Goal: Task Accomplishment & Management: Use online tool/utility

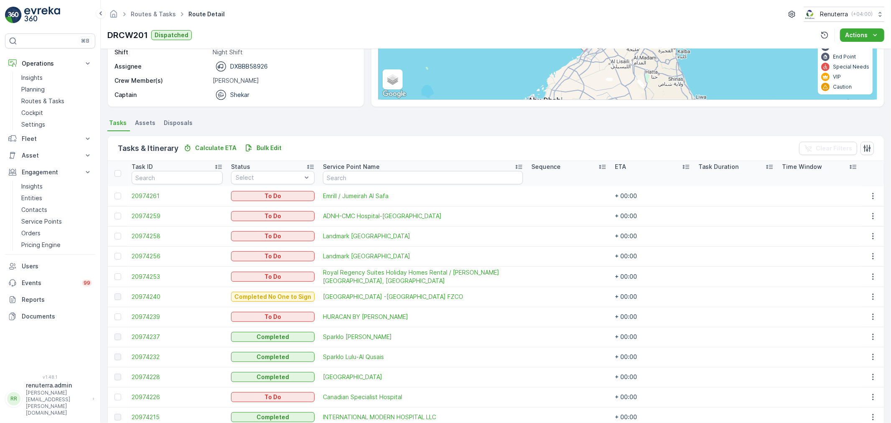
scroll to position [109, 0]
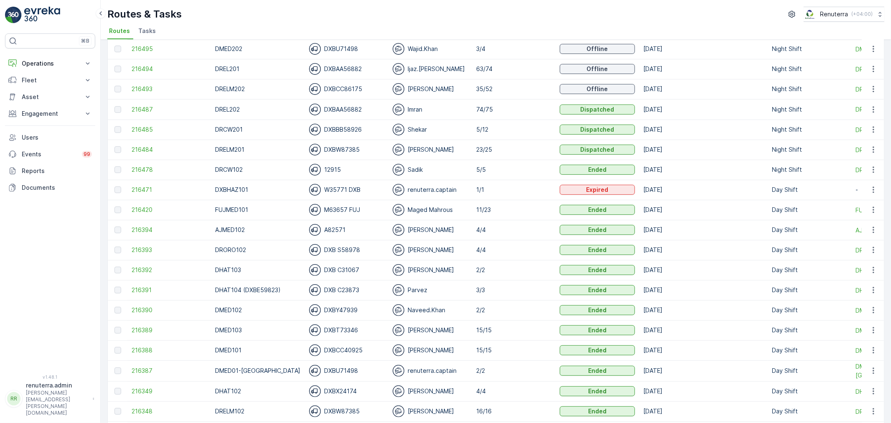
scroll to position [93, 0]
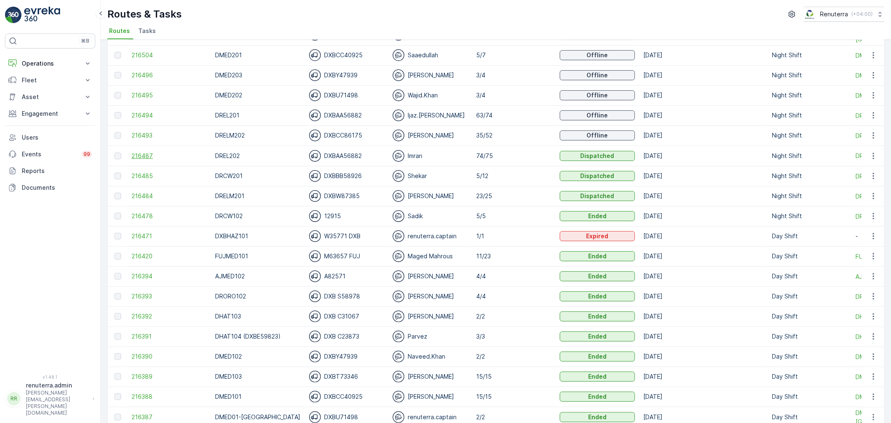
click at [148, 155] on span "216487" at bounding box center [169, 156] width 75 height 8
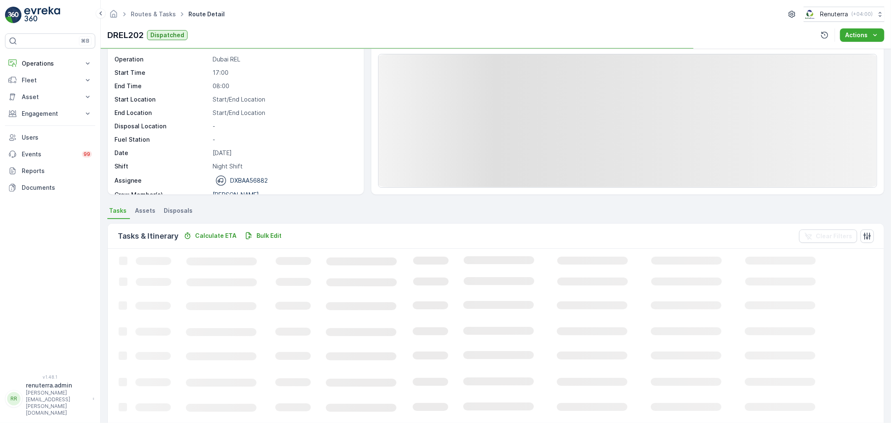
scroll to position [93, 0]
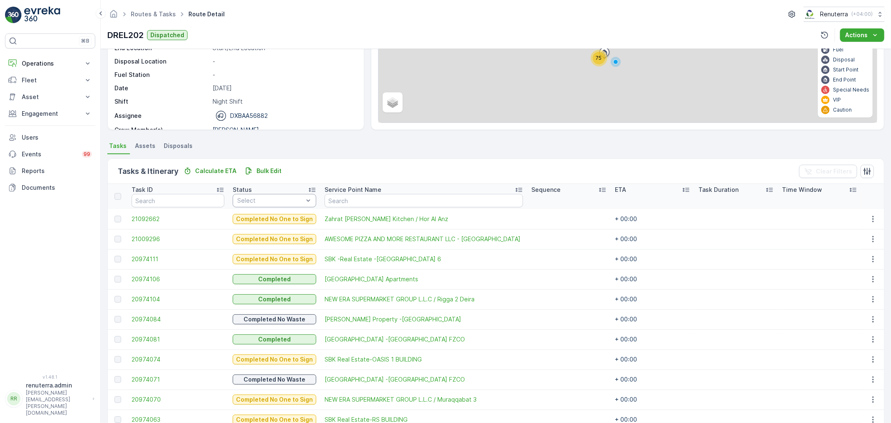
click at [277, 201] on div at bounding box center [270, 200] width 68 height 7
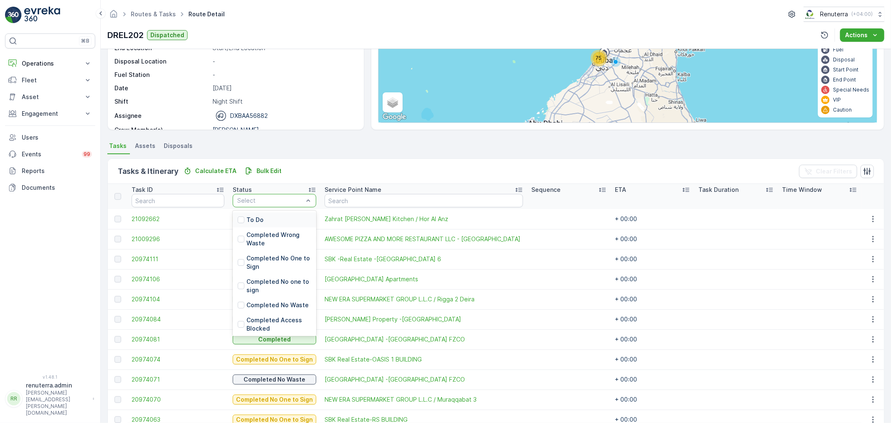
click at [269, 220] on div "To Do" at bounding box center [275, 219] width 84 height 15
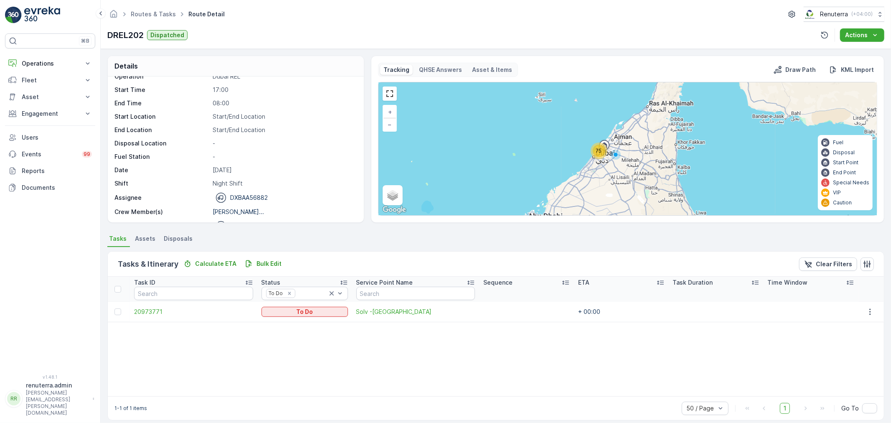
scroll to position [26, 0]
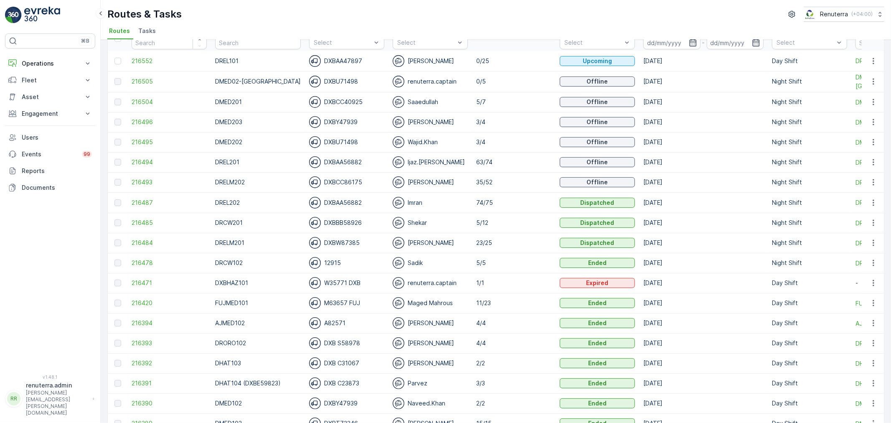
scroll to position [46, 0]
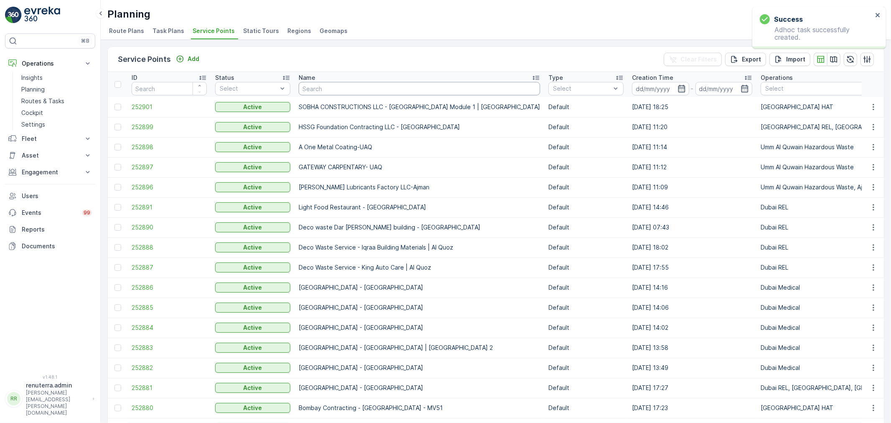
drag, startPoint x: 312, startPoint y: 85, endPoint x: 317, endPoint y: 79, distance: 8.0
click at [316, 80] on th "Name" at bounding box center [419, 84] width 250 height 25
type input "r"
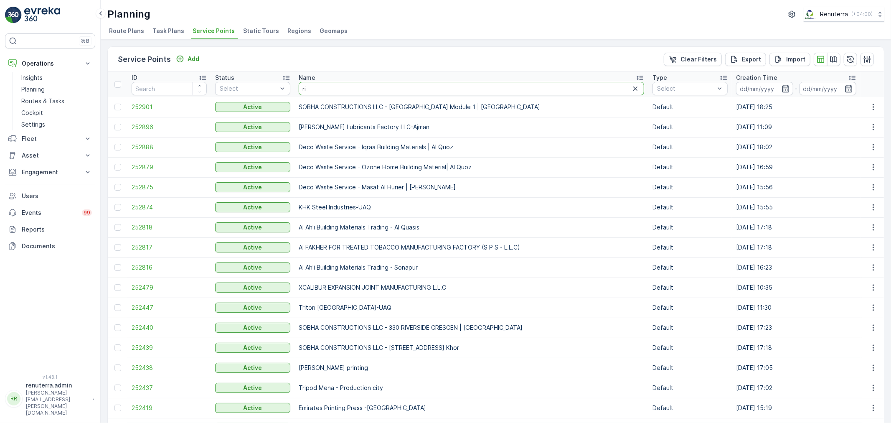
drag, startPoint x: 350, startPoint y: 94, endPoint x: 345, endPoint y: 92, distance: 5.2
click at [348, 94] on input "ri" at bounding box center [471, 88] width 345 height 13
type input "rixo"
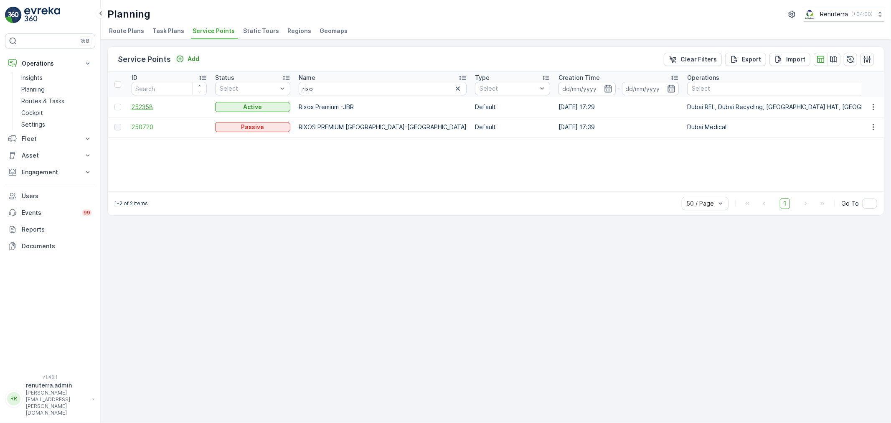
click at [141, 106] on span "252358" at bounding box center [169, 107] width 75 height 8
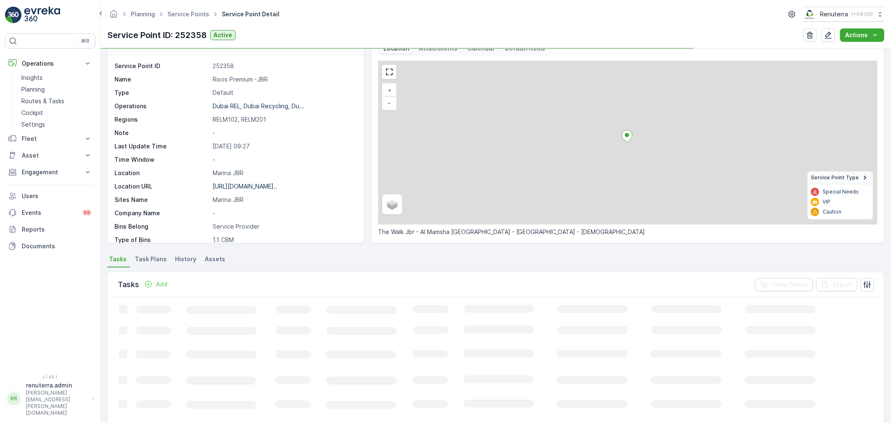
scroll to position [46, 0]
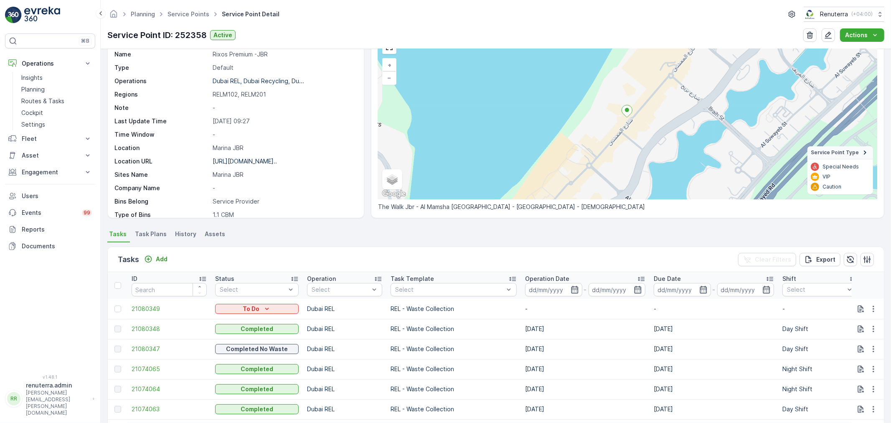
click at [143, 234] on span "Task Plans" at bounding box center [151, 234] width 32 height 8
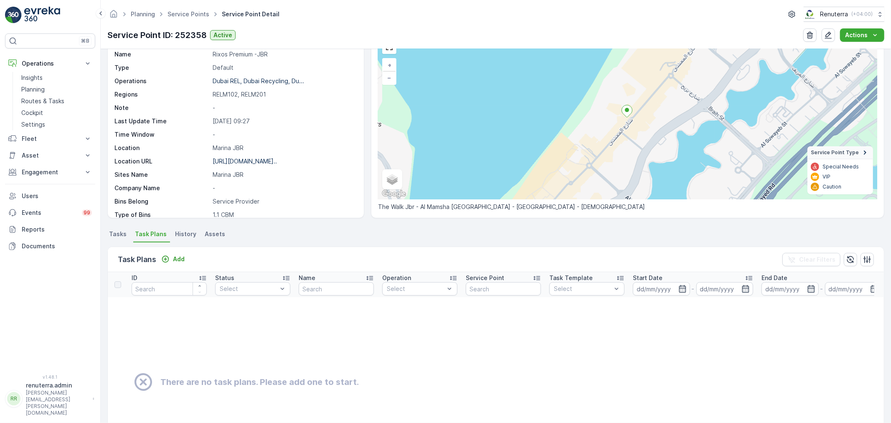
click at [118, 231] on span "Tasks" at bounding box center [118, 234] width 18 height 8
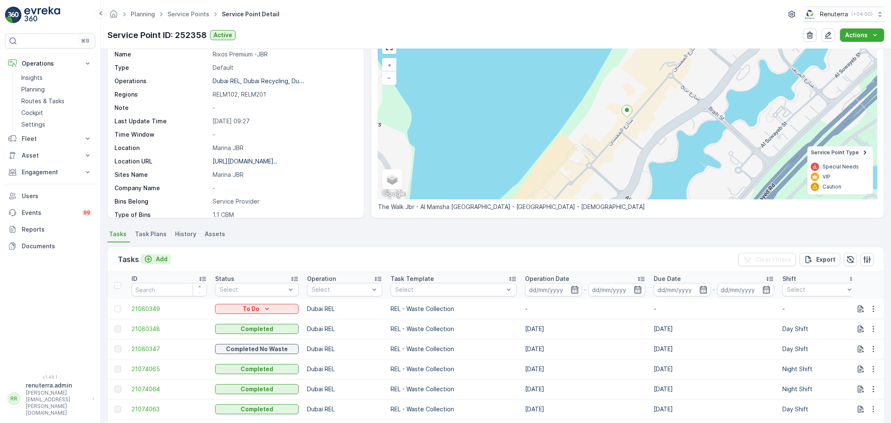
click at [165, 257] on p "Add" at bounding box center [162, 259] width 12 height 8
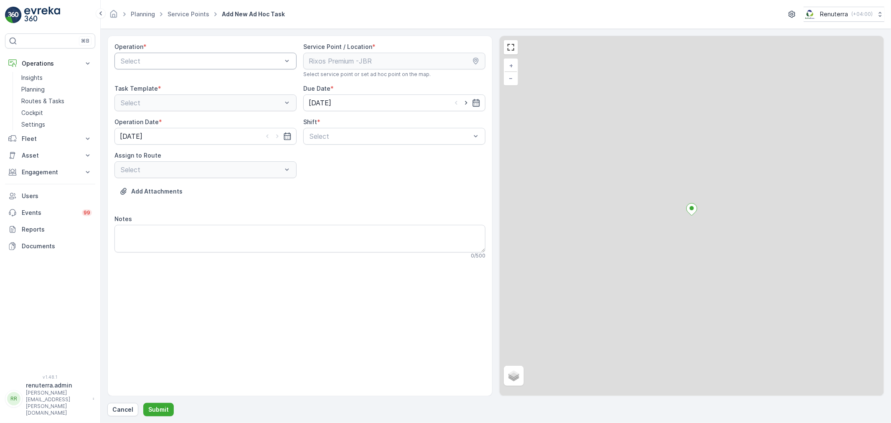
click at [169, 61] on div at bounding box center [201, 61] width 163 height 8
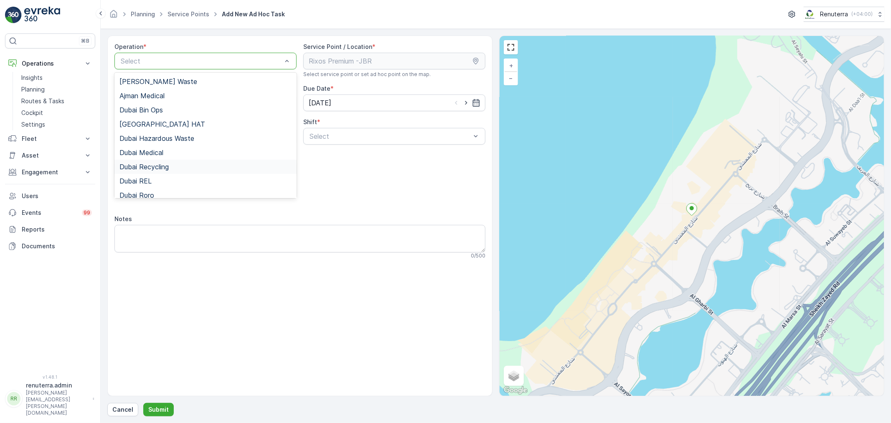
click at [164, 164] on span "Dubai Recycling" at bounding box center [143, 167] width 49 height 8
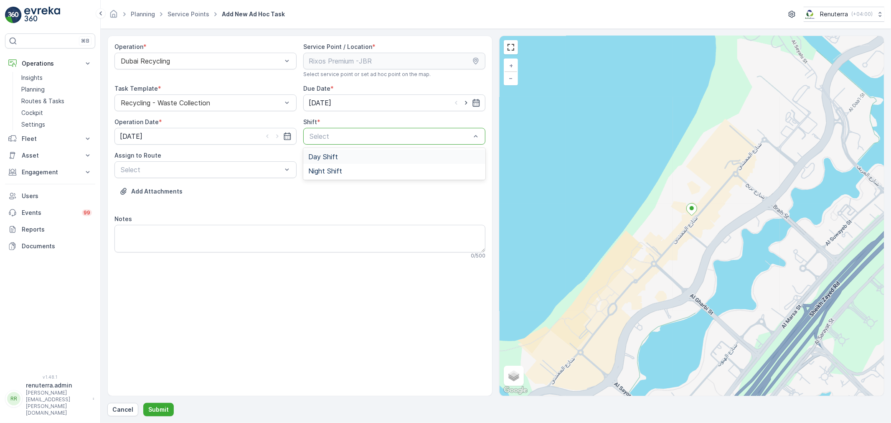
drag, startPoint x: 386, startPoint y: 143, endPoint x: 378, endPoint y: 143, distance: 7.9
click at [385, 142] on div "Select" at bounding box center [394, 136] width 182 height 17
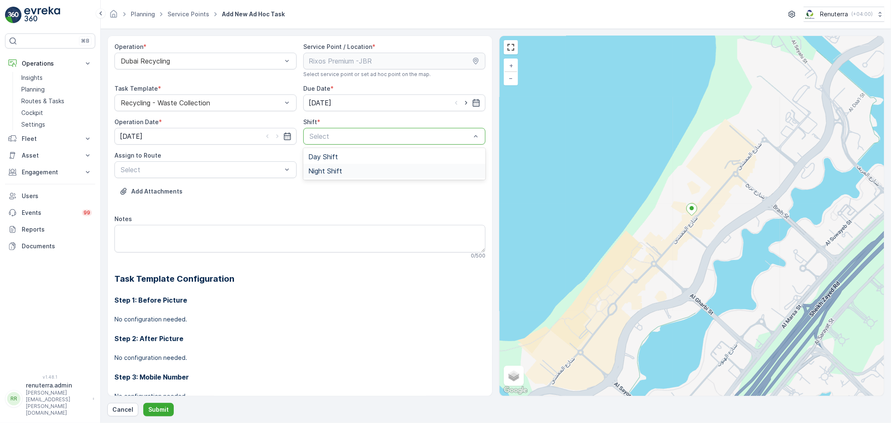
click at [332, 167] on span "Night Shift" at bounding box center [325, 171] width 34 height 8
click at [212, 160] on div "Assign to Route Select" at bounding box center [205, 164] width 182 height 27
click at [205, 169] on div at bounding box center [201, 170] width 163 height 8
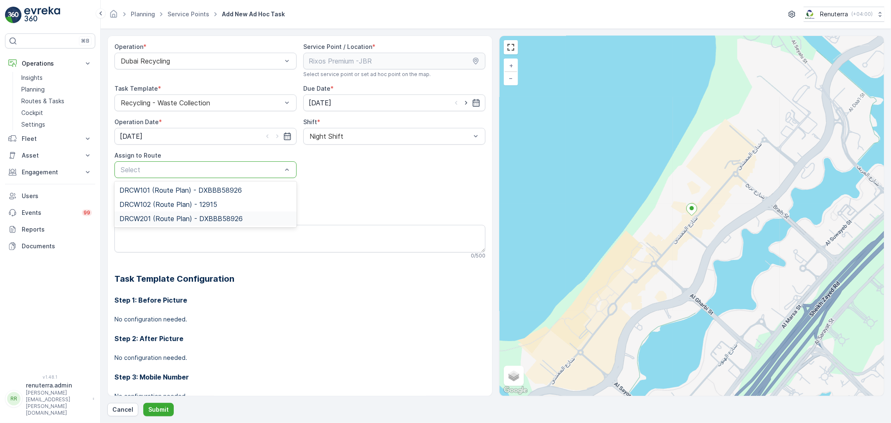
click at [157, 215] on span "DRCW201 (Route Plan) - DXBBB58926" at bounding box center [180, 219] width 123 height 8
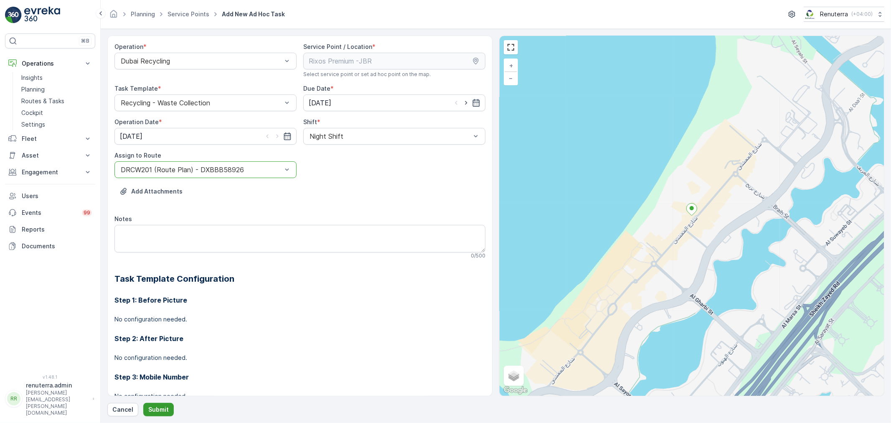
click at [164, 412] on p "Submit" at bounding box center [158, 409] width 20 height 8
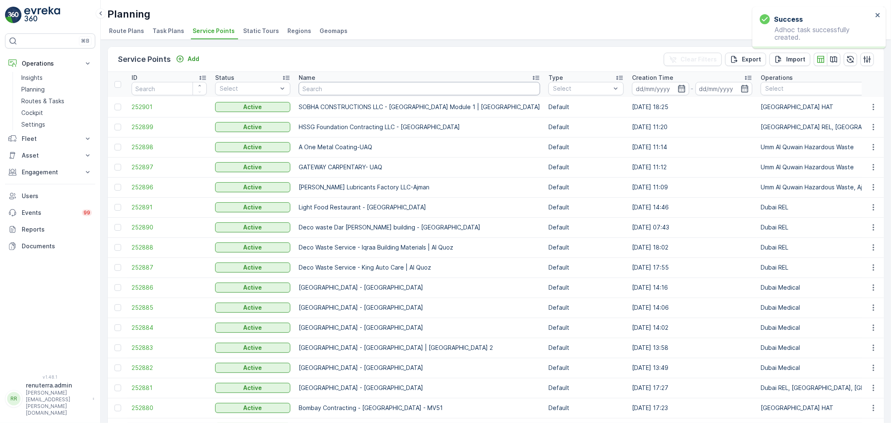
click at [330, 92] on input "text" at bounding box center [419, 88] width 241 height 13
type input "r"
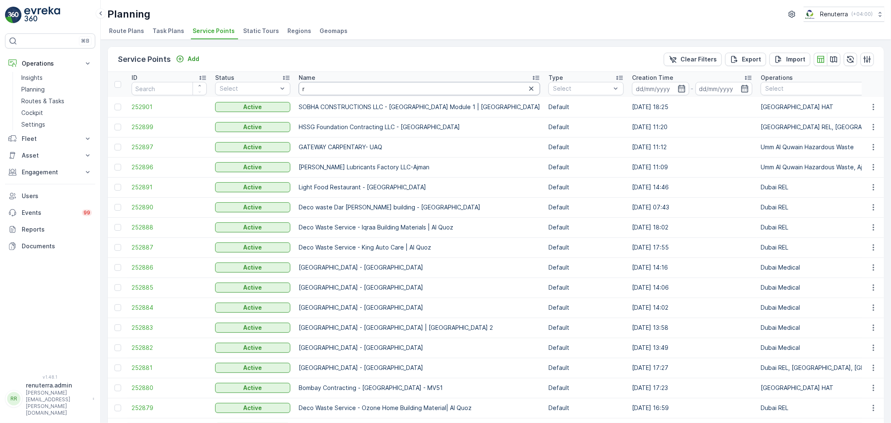
click at [342, 94] on input "r" at bounding box center [419, 88] width 241 height 13
type input "ri"
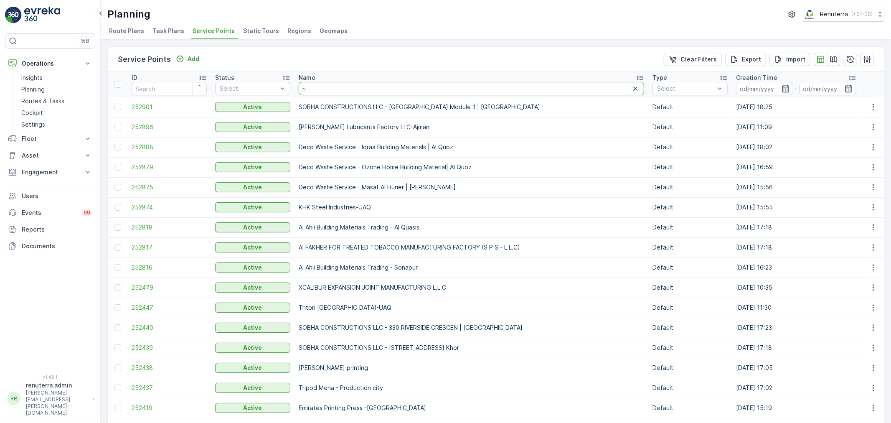
click at [342, 94] on input "ri" at bounding box center [471, 88] width 345 height 13
type input "[PERSON_NAME]"
